Goal: Find specific page/section: Find specific page/section

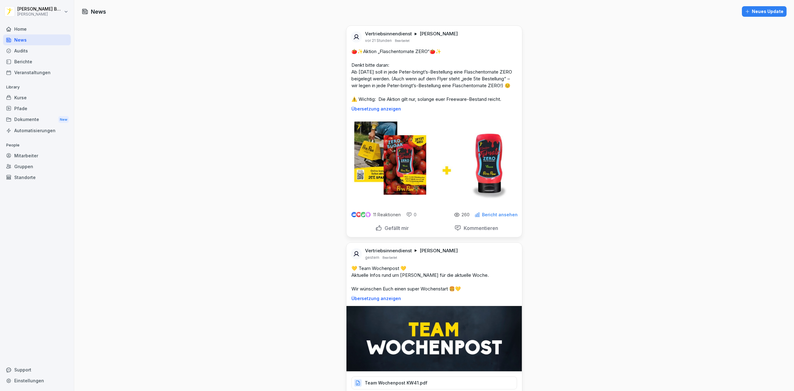
scroll to position [3981, 0]
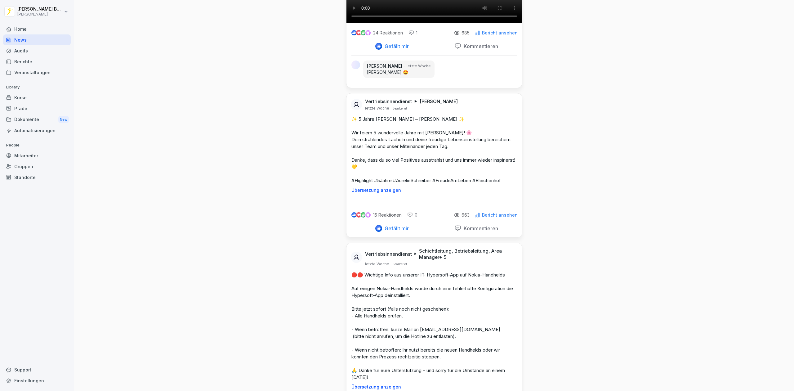
click at [28, 32] on div "Home" at bounding box center [37, 29] width 68 height 11
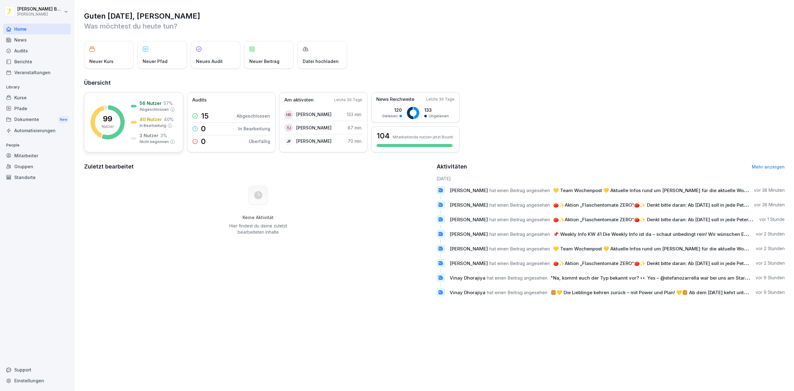
click at [107, 115] on p "99" at bounding box center [107, 118] width 9 height 7
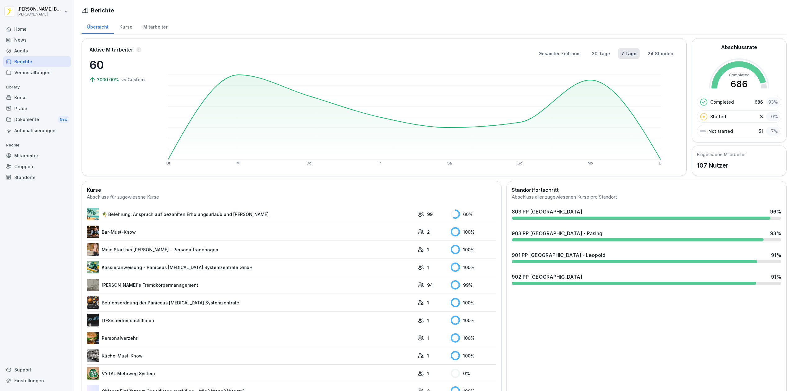
click at [583, 233] on div "903 PP [GEOGRAPHIC_DATA] - Pasing 93 %" at bounding box center [646, 232] width 269 height 7
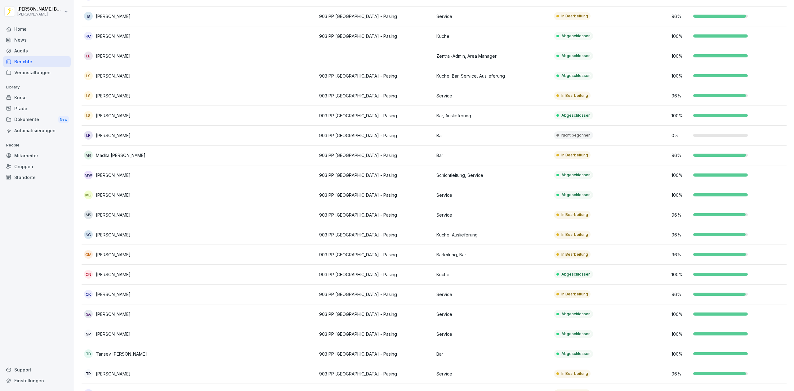
scroll to position [286, 0]
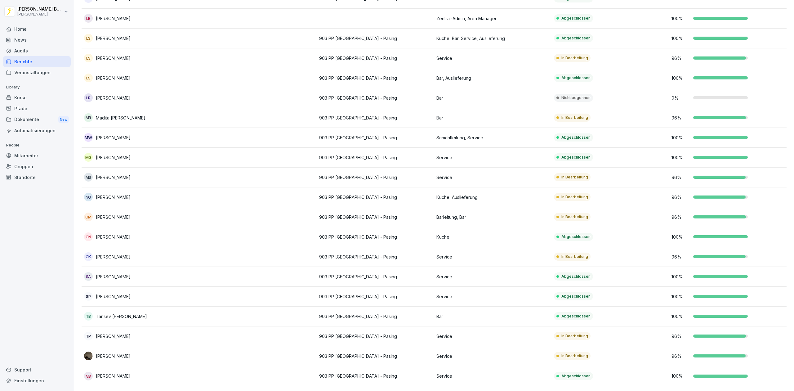
click at [239, 177] on td at bounding box center [258, 177] width 118 height 20
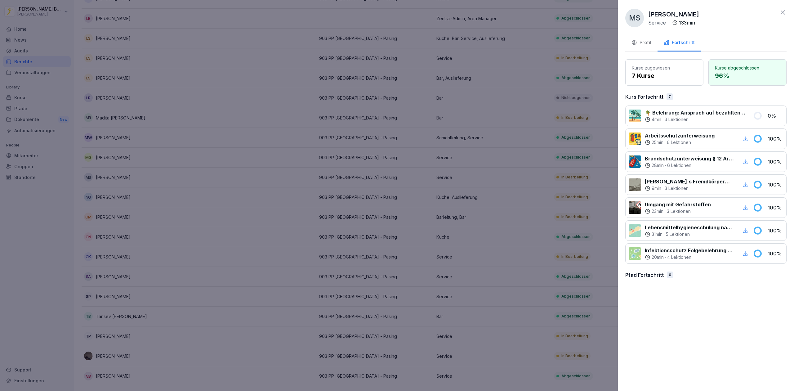
click at [647, 35] on button "Profil" at bounding box center [641, 43] width 32 height 17
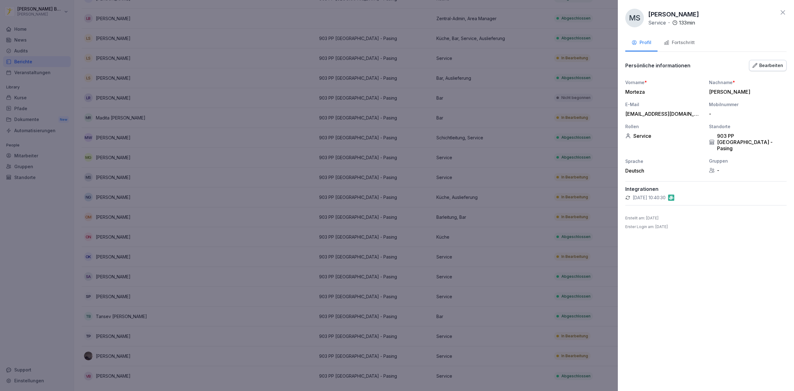
click at [775, 70] on button "Bearbeiten" at bounding box center [768, 65] width 38 height 11
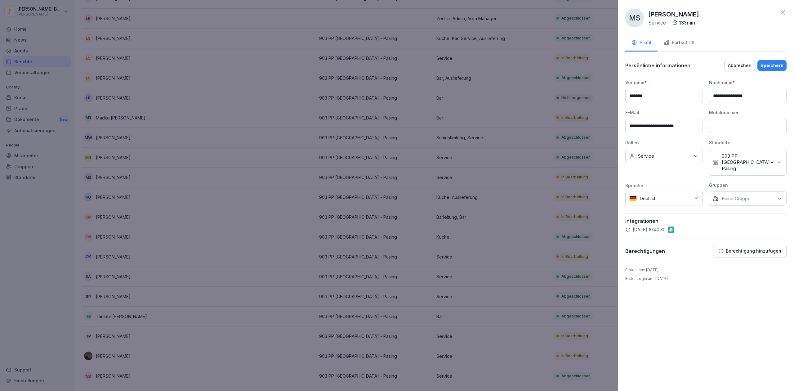
click at [752, 155] on p "903 PP [GEOGRAPHIC_DATA] - Pasing" at bounding box center [747, 162] width 51 height 19
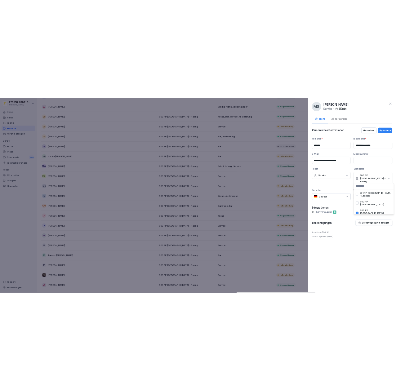
scroll to position [0, 0]
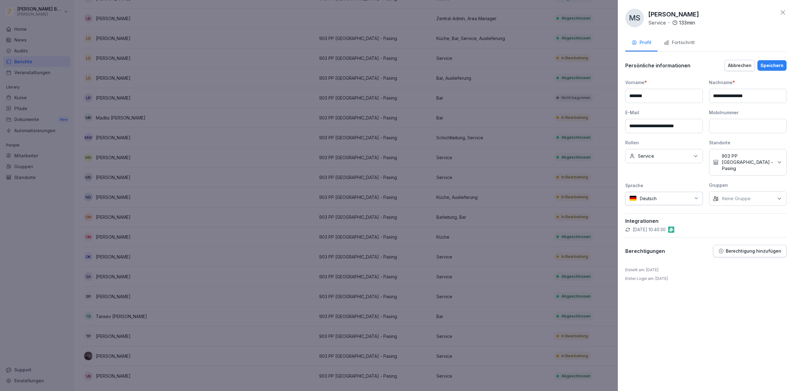
click at [756, 142] on div "Standorte" at bounding box center [748, 142] width 78 height 7
click at [742, 69] on button "Abbrechen" at bounding box center [739, 65] width 30 height 11
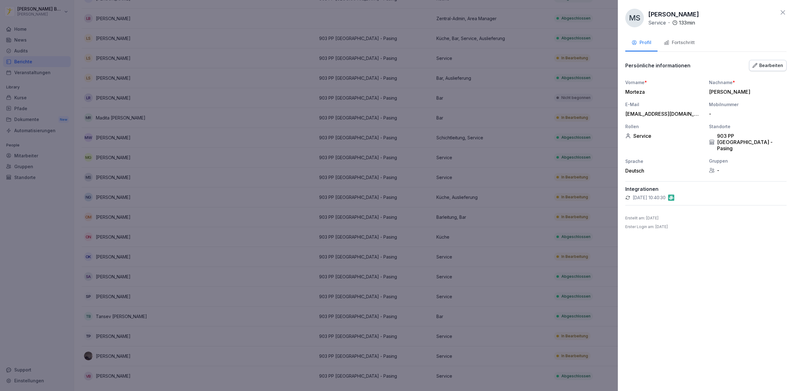
click at [783, 12] on icon at bounding box center [782, 12] width 4 height 4
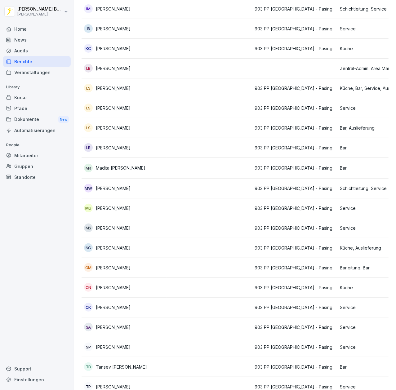
scroll to position [231, 0]
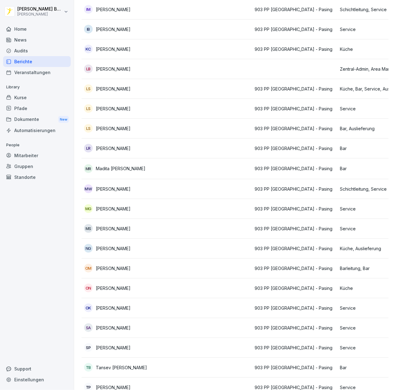
click at [208, 153] on td at bounding box center [209, 149] width 85 height 20
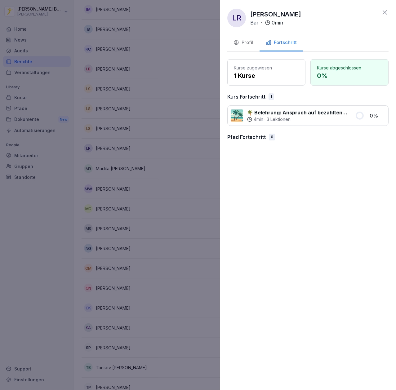
click at [174, 192] on div at bounding box center [198, 195] width 396 height 390
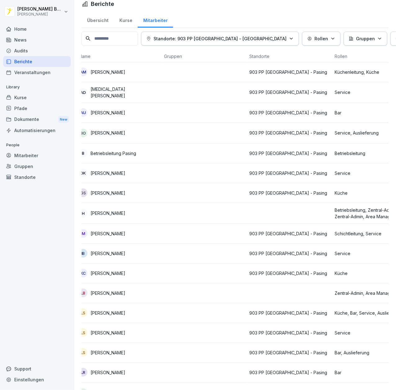
scroll to position [10, 0]
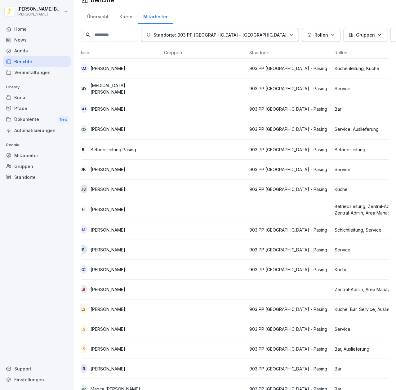
click at [174, 105] on td at bounding box center [204, 109] width 85 height 20
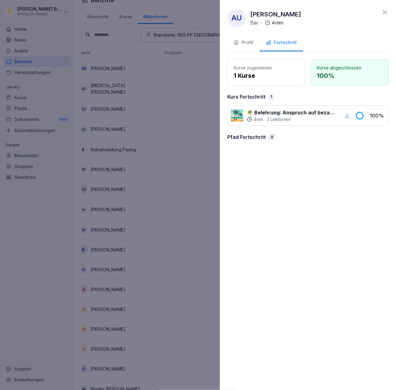
click at [162, 208] on div at bounding box center [198, 195] width 396 height 390
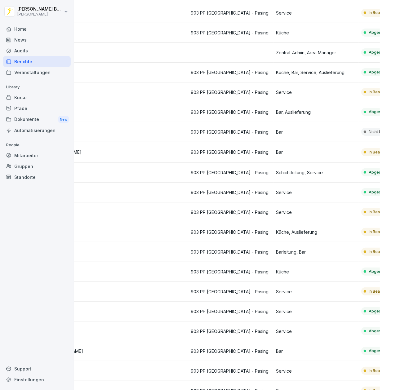
scroll to position [0, 56]
